Goal: Task Accomplishment & Management: Manage account settings

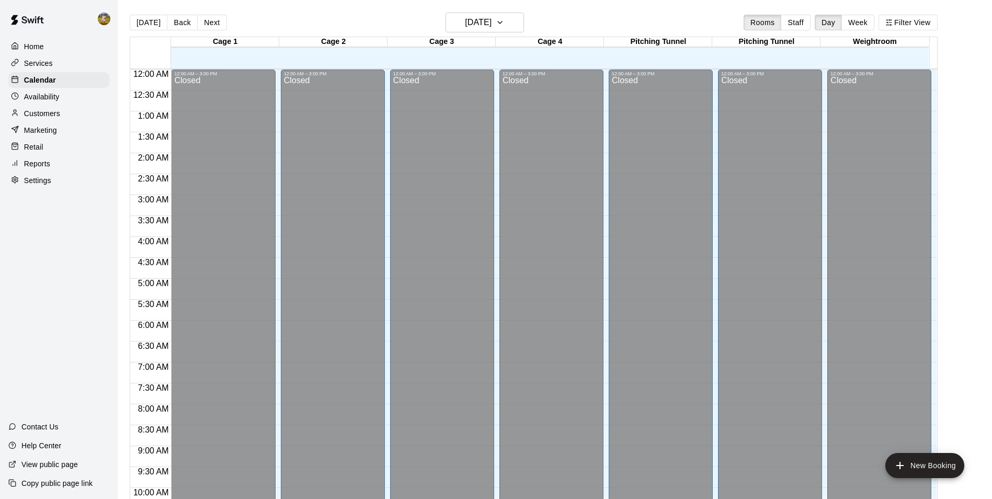
scroll to position [531, 0]
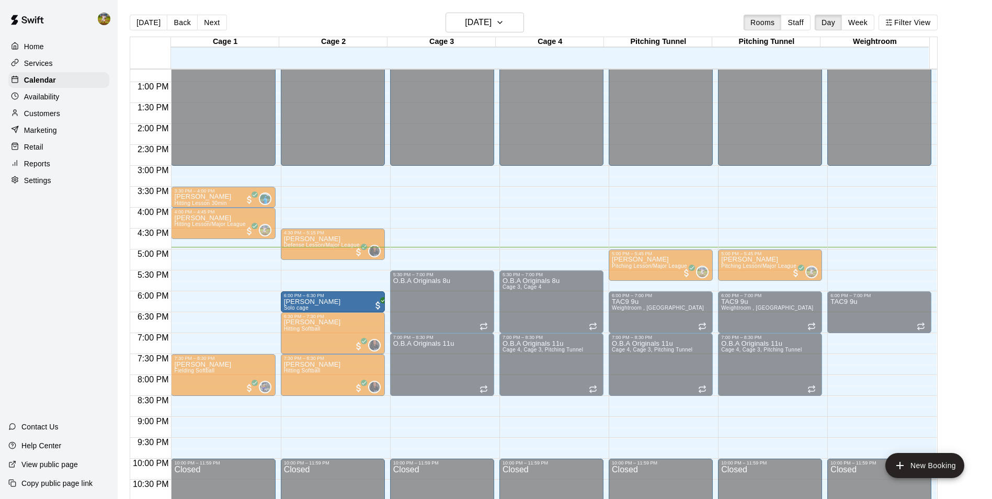
drag, startPoint x: 216, startPoint y: 301, endPoint x: 300, endPoint y: 306, distance: 84.3
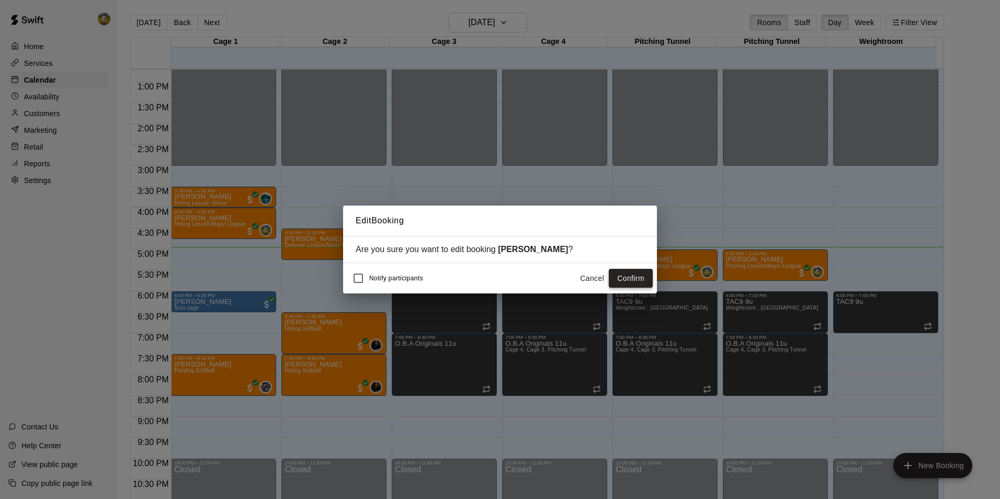
click at [620, 281] on button "Confirm" at bounding box center [631, 278] width 44 height 19
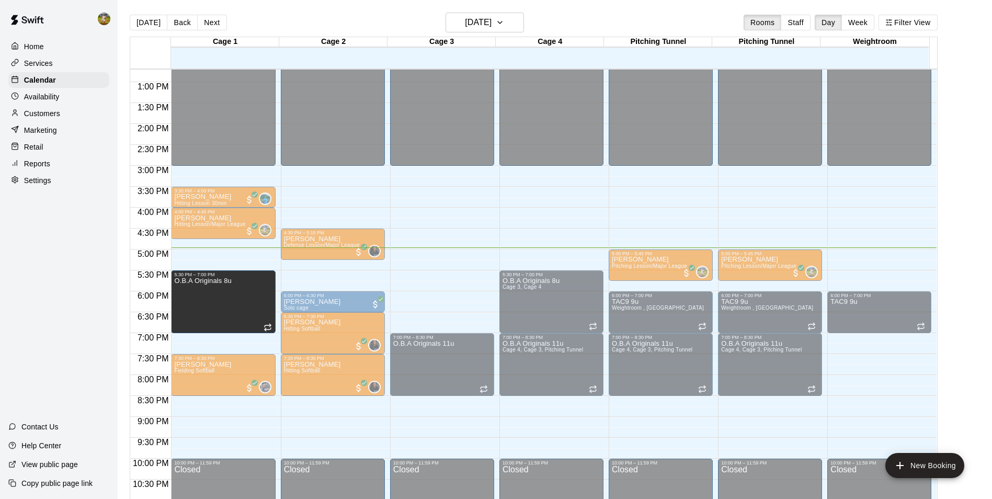
drag, startPoint x: 451, startPoint y: 308, endPoint x: 235, endPoint y: 317, distance: 216.1
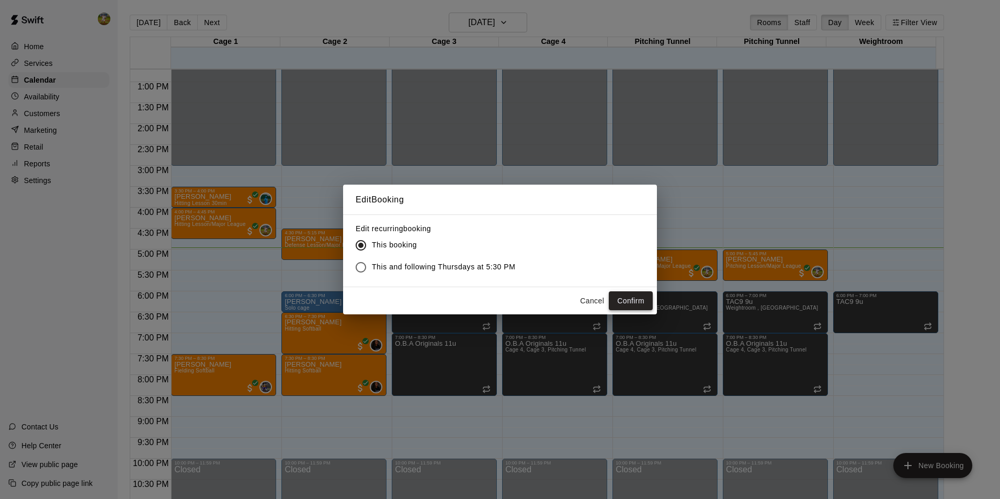
click at [621, 297] on button "Confirm" at bounding box center [631, 300] width 44 height 19
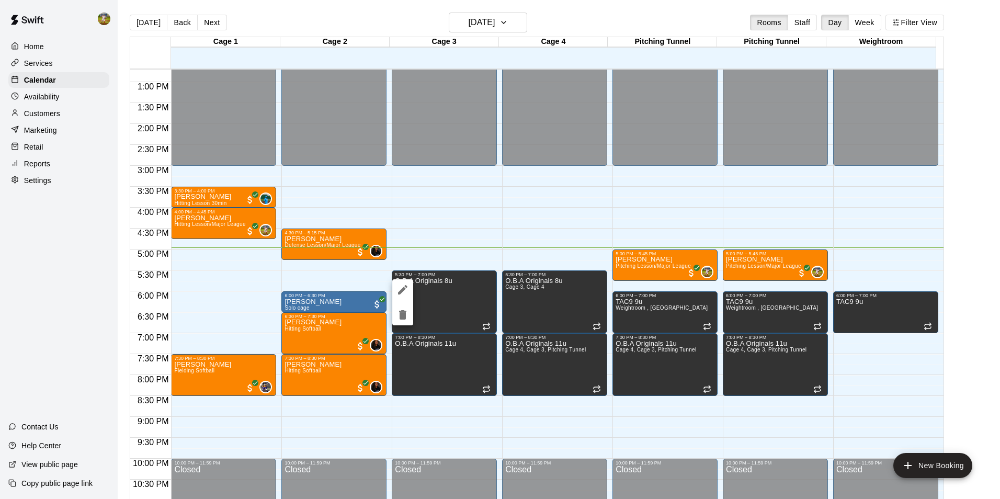
click at [400, 293] on icon "edit" at bounding box center [402, 289] width 9 height 9
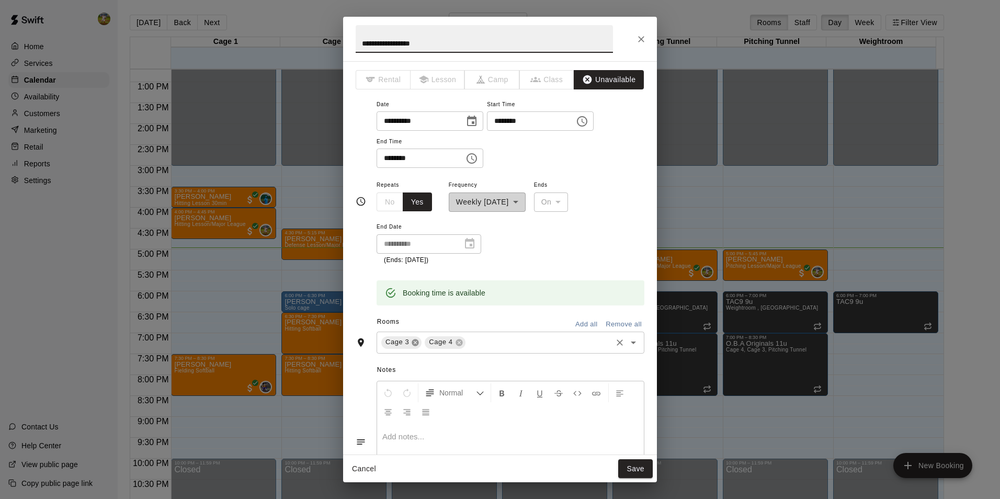
click at [417, 343] on icon at bounding box center [415, 342] width 7 height 7
click at [495, 340] on input "text" at bounding box center [516, 342] width 187 height 13
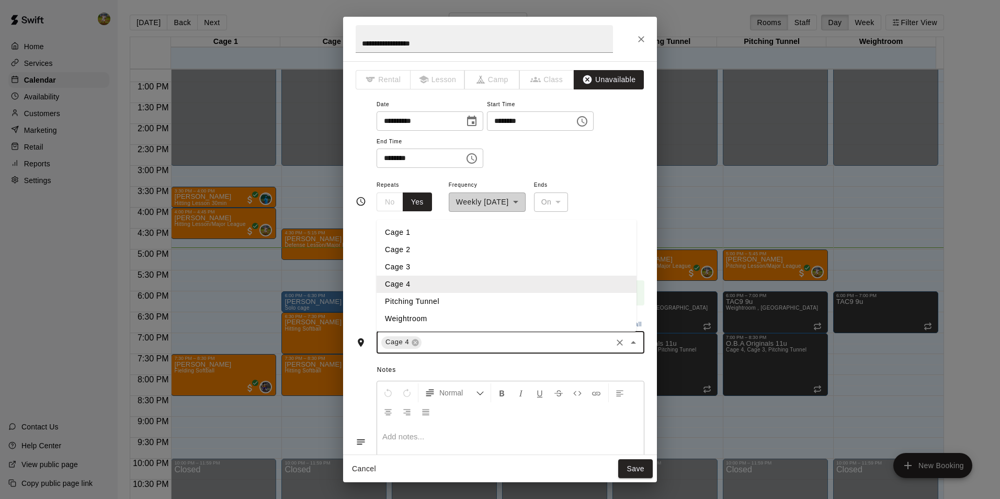
click at [412, 238] on li "Cage 1" at bounding box center [506, 232] width 260 height 17
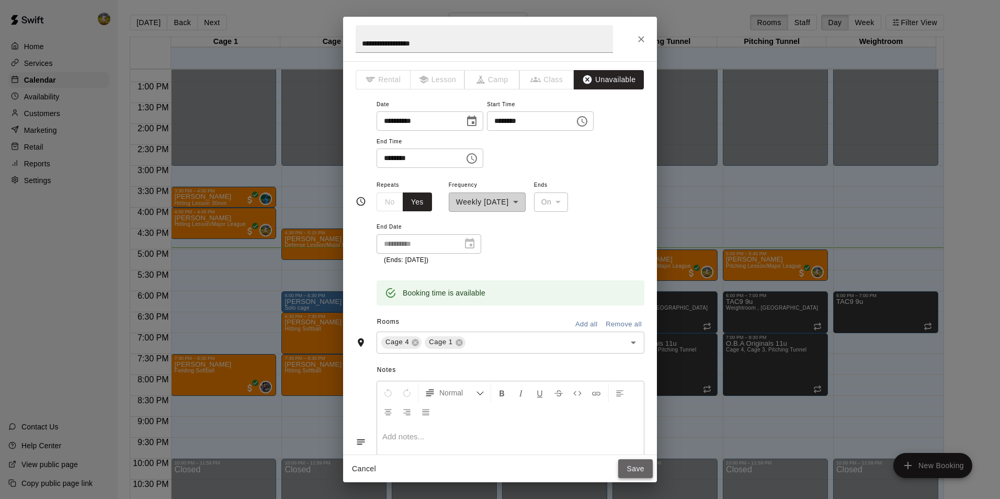
click at [639, 472] on button "Save" at bounding box center [635, 468] width 35 height 19
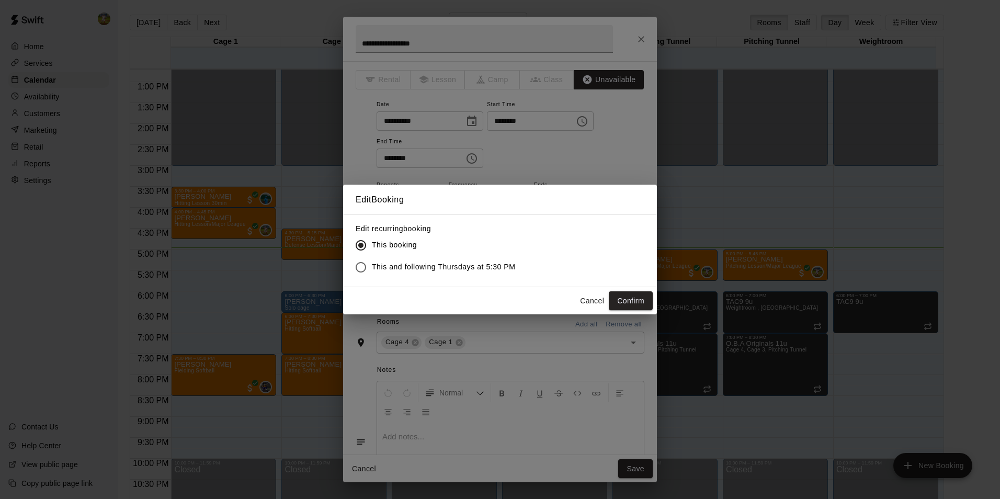
click at [624, 300] on button "Confirm" at bounding box center [631, 300] width 44 height 19
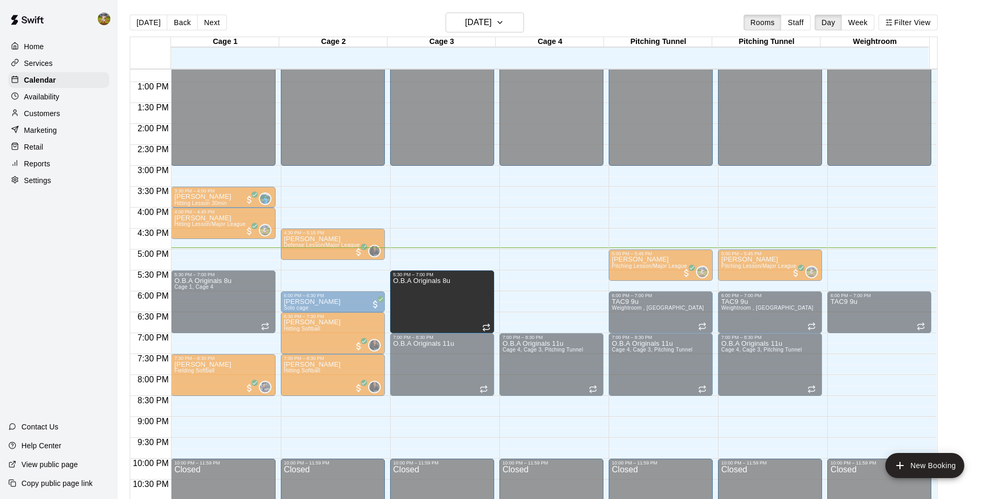
drag, startPoint x: 546, startPoint y: 300, endPoint x: 484, endPoint y: 307, distance: 62.6
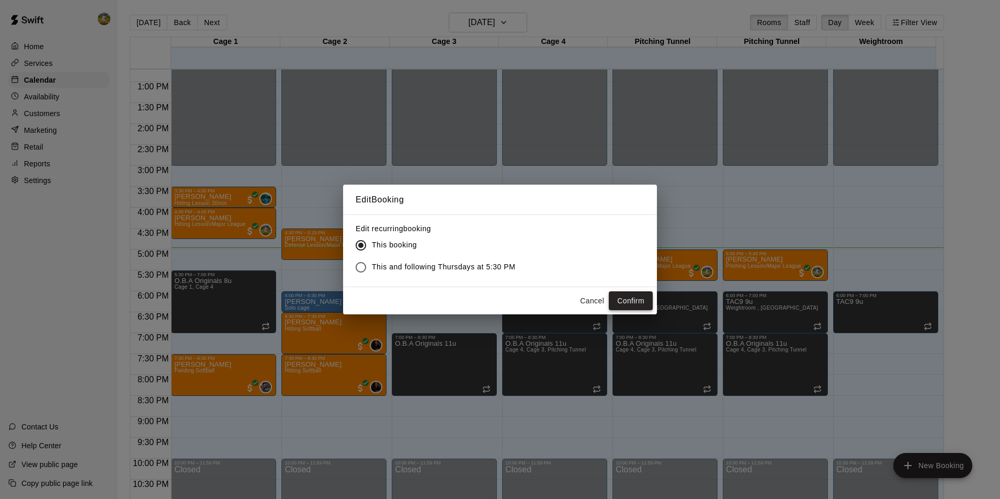
click at [609, 297] on button "Confirm" at bounding box center [631, 300] width 44 height 19
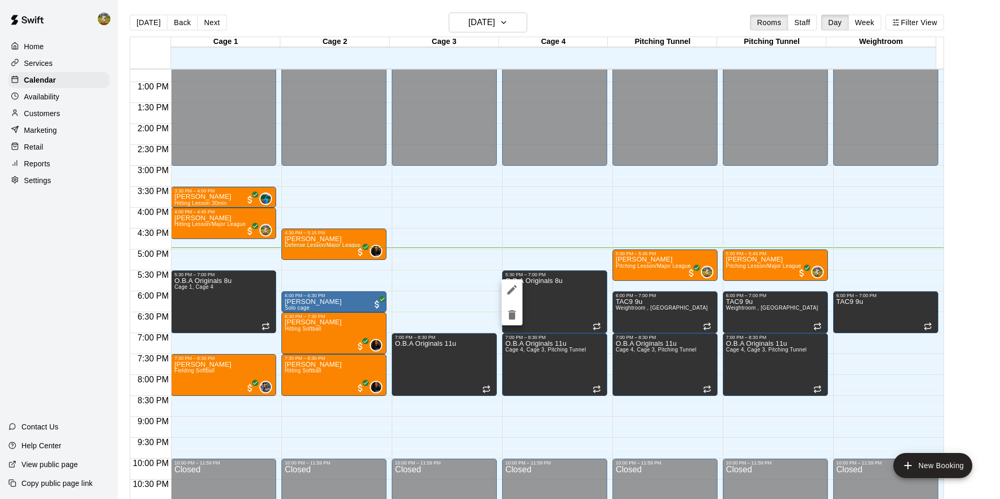
click at [511, 292] on icon "edit" at bounding box center [511, 289] width 9 height 9
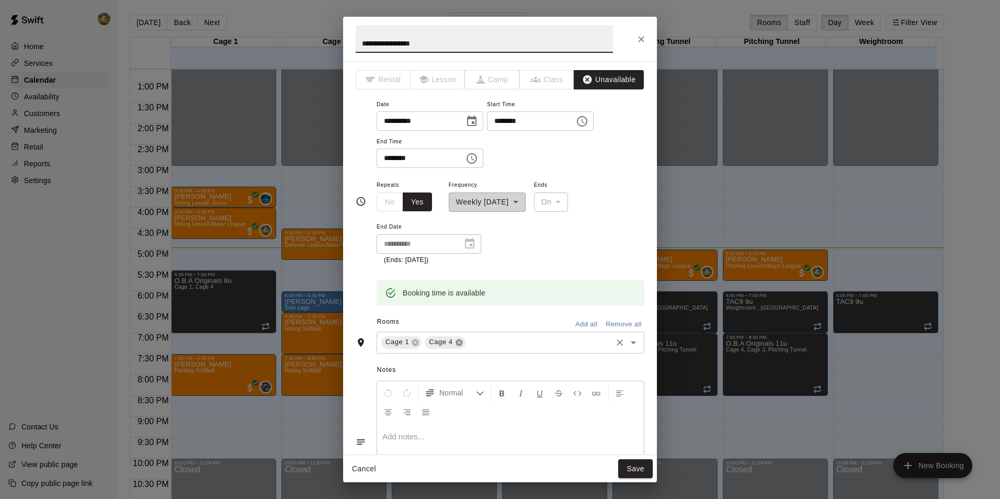
click at [458, 339] on icon at bounding box center [459, 342] width 8 height 8
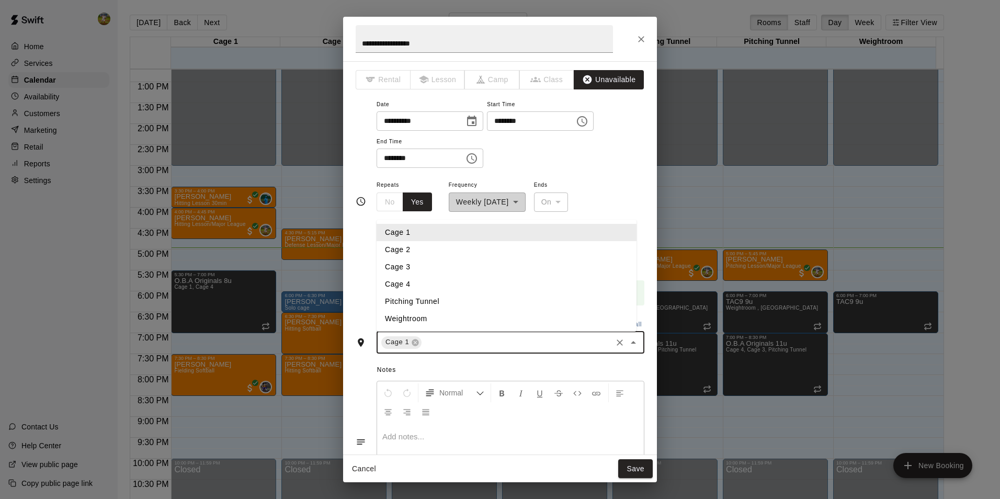
click at [482, 339] on input "text" at bounding box center [516, 342] width 187 height 13
click at [420, 270] on li "Cage 3" at bounding box center [506, 266] width 260 height 17
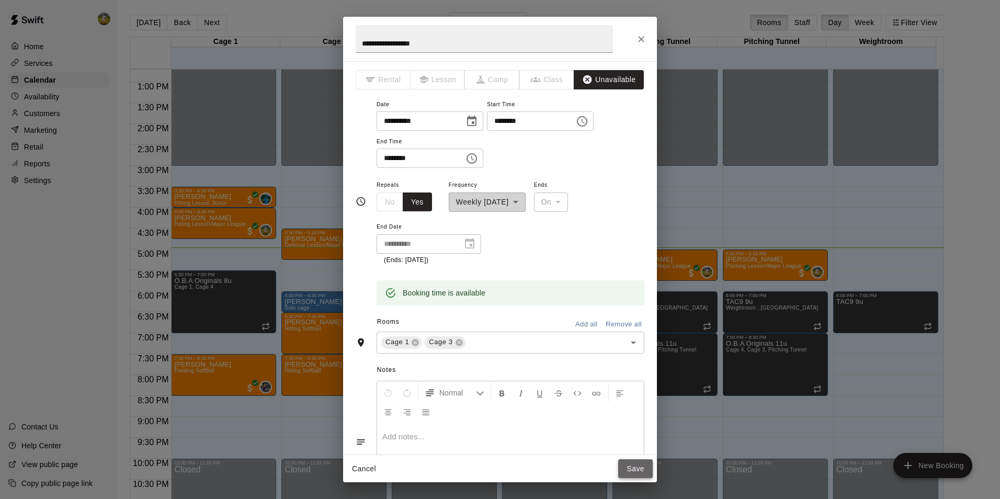
click at [634, 465] on button "Save" at bounding box center [635, 468] width 35 height 19
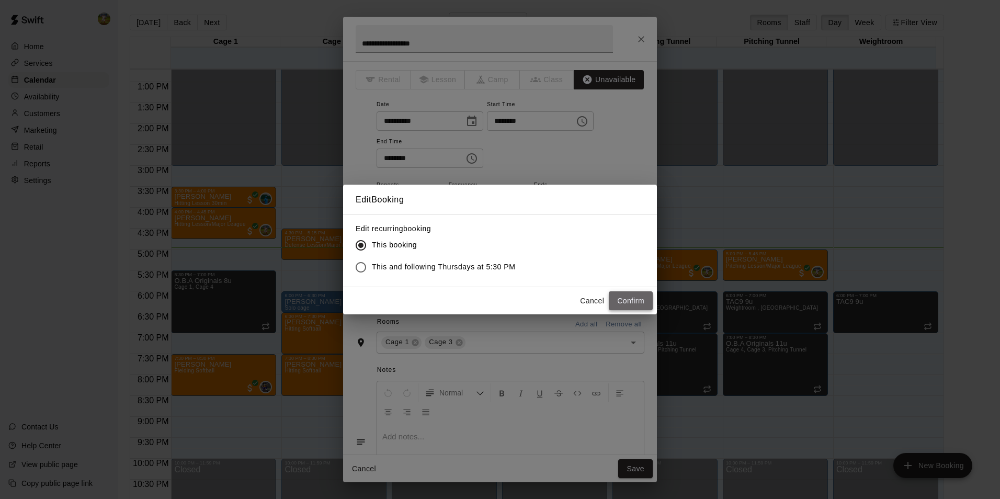
click at [620, 305] on button "Confirm" at bounding box center [631, 300] width 44 height 19
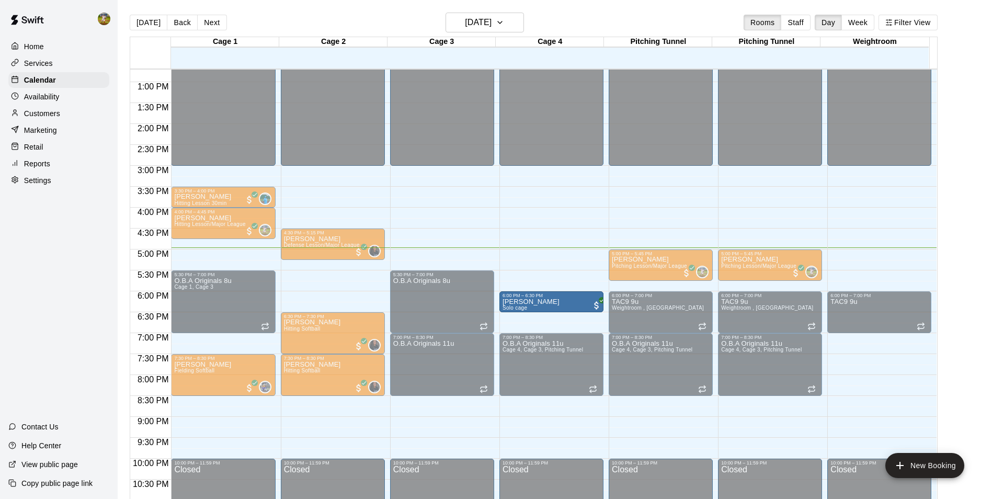
drag, startPoint x: 349, startPoint y: 305, endPoint x: 520, endPoint y: 313, distance: 171.2
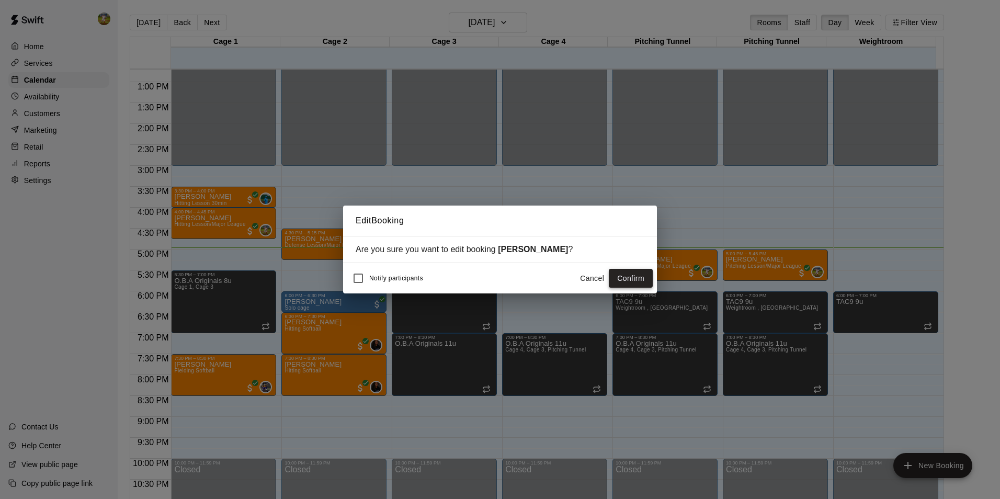
click at [625, 272] on button "Confirm" at bounding box center [631, 278] width 44 height 19
